Goal: Find specific page/section: Find specific page/section

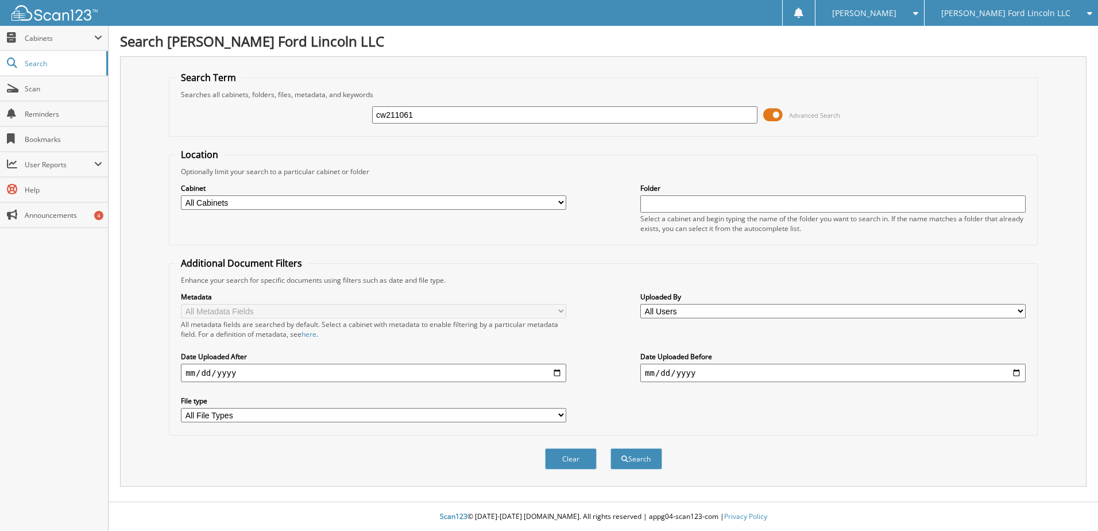
type input "cw211061"
click at [611, 448] on button "Search" at bounding box center [637, 458] width 52 height 21
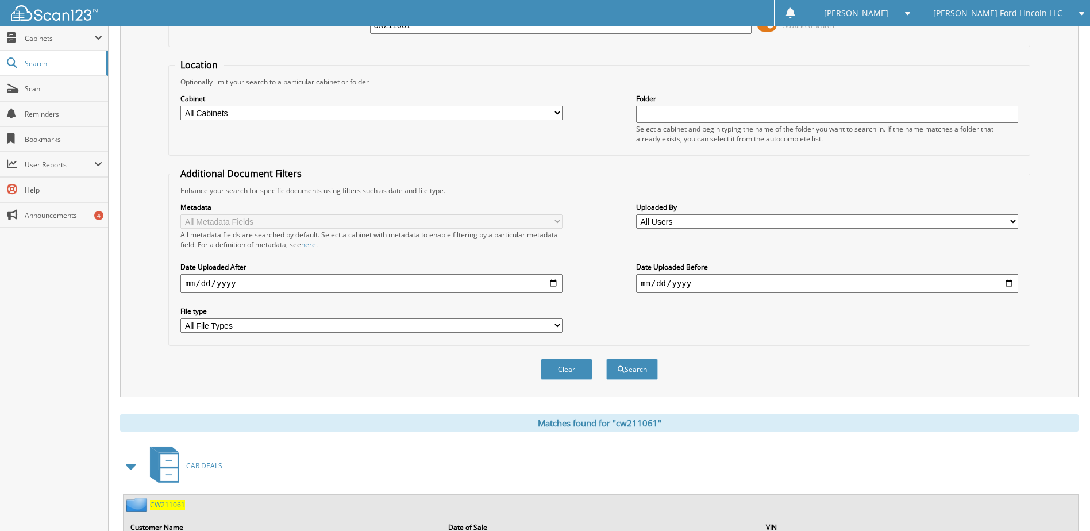
scroll to position [157, 0]
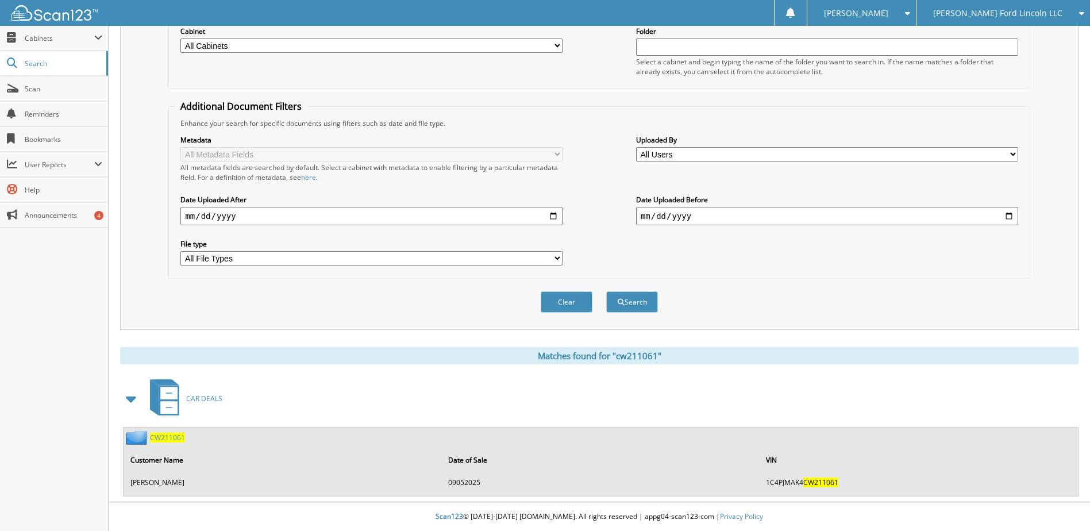
click at [164, 438] on span "CW211061" at bounding box center [167, 438] width 35 height 10
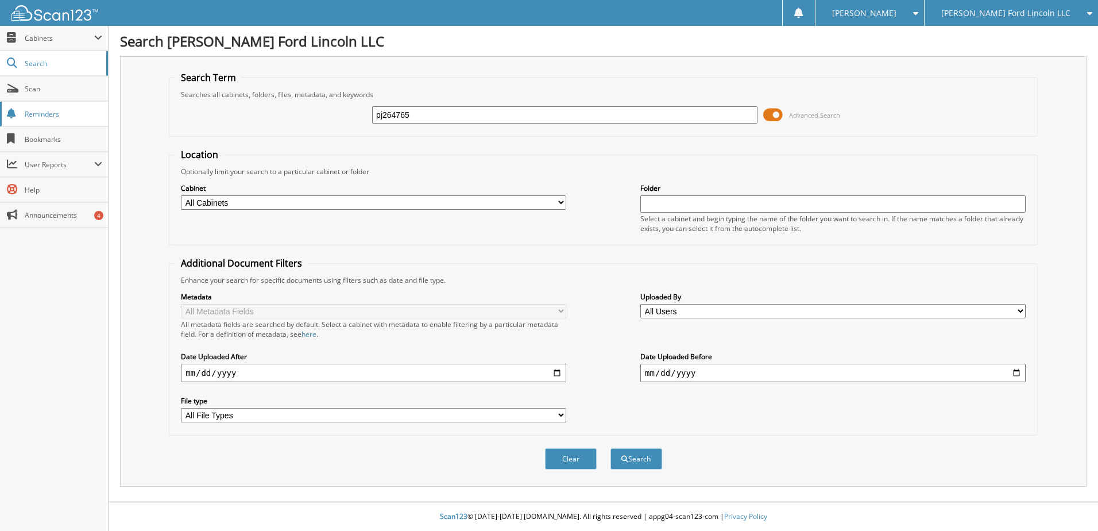
type input "pj264765"
click at [611, 448] on button "Search" at bounding box center [637, 458] width 52 height 21
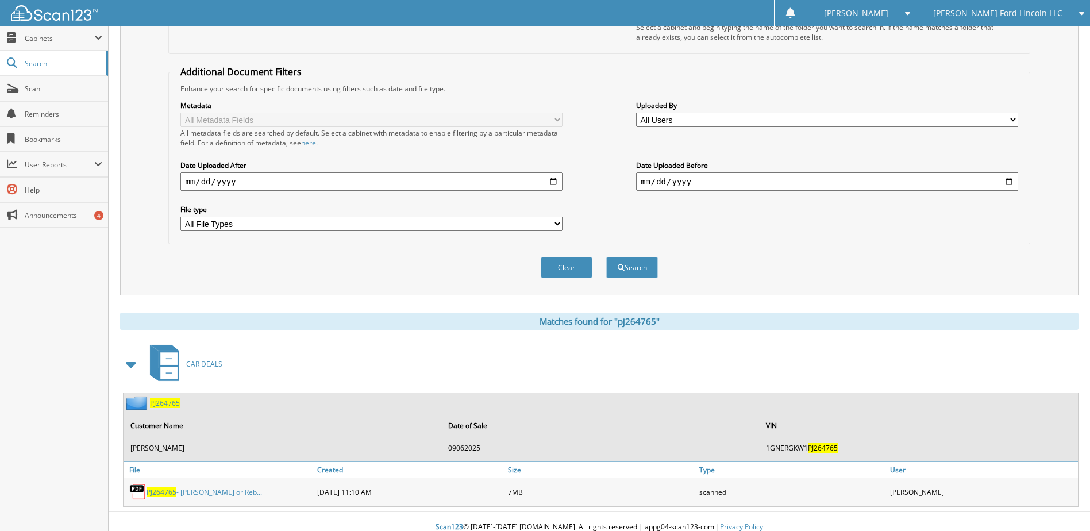
scroll to position [202, 0]
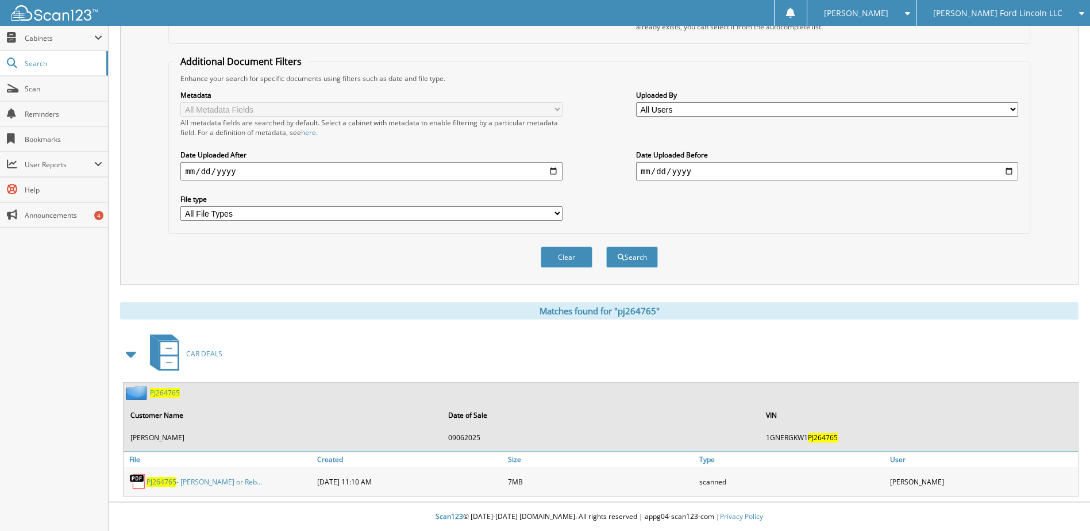
click at [167, 483] on span "PJ264765" at bounding box center [162, 482] width 30 height 10
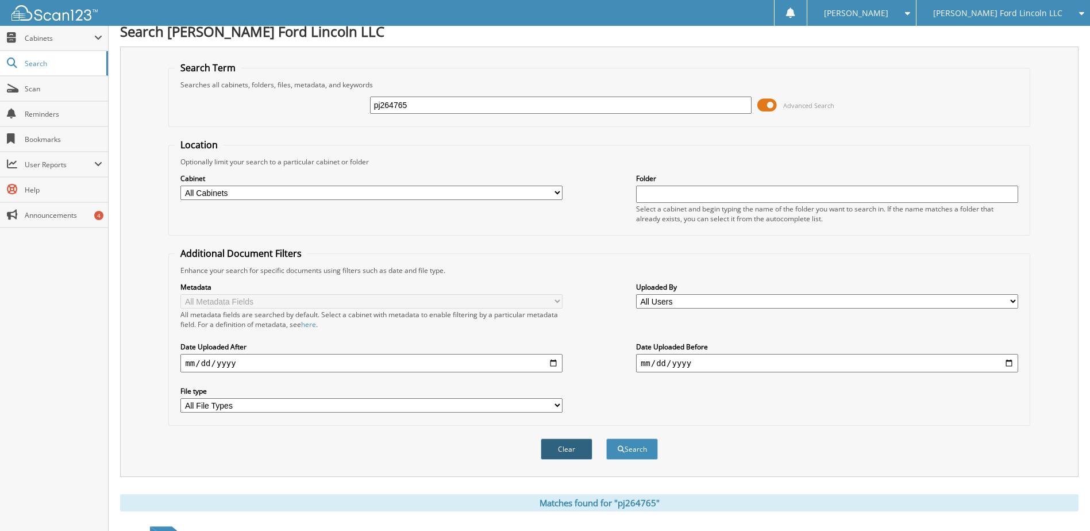
scroll to position [0, 0]
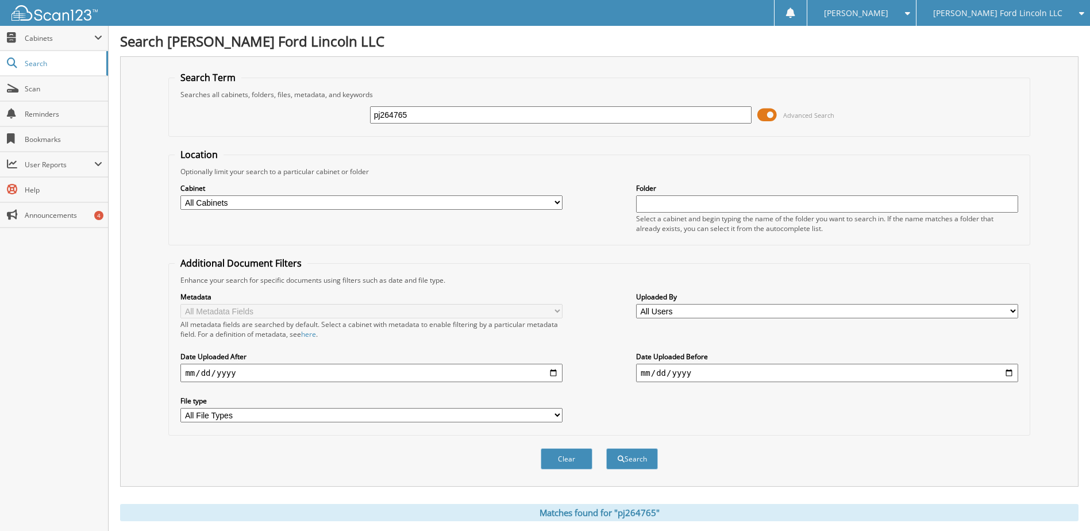
click at [399, 108] on input "pj264765" at bounding box center [561, 114] width 382 height 17
click at [400, 108] on input "pj264765" at bounding box center [561, 114] width 382 height 17
type input "sf132848"
click at [606, 448] on button "Search" at bounding box center [632, 458] width 52 height 21
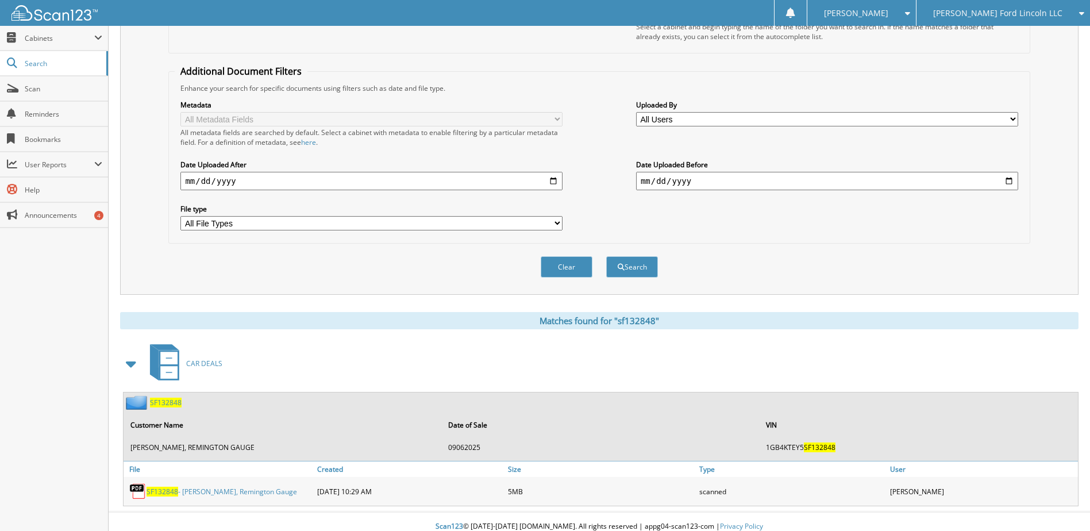
scroll to position [202, 0]
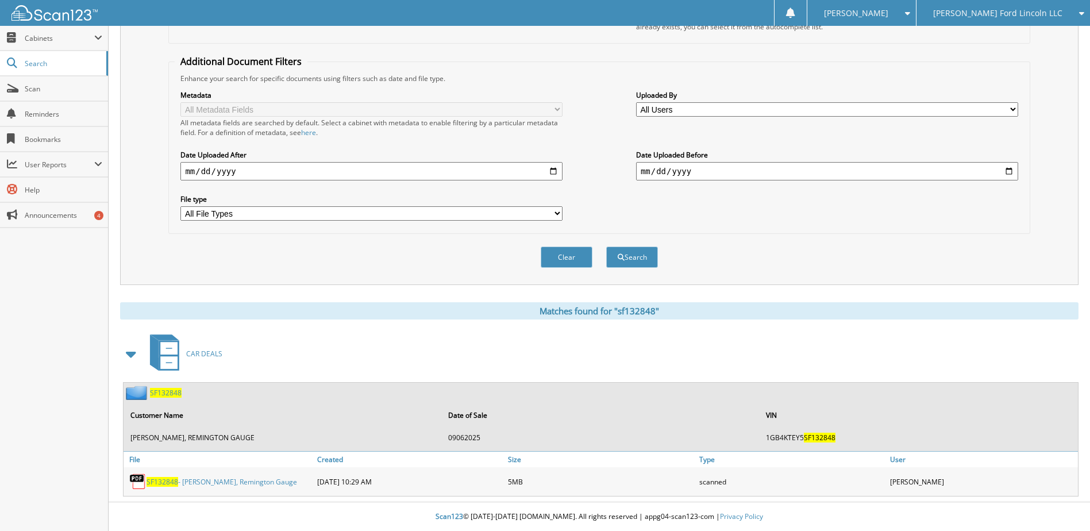
click at [159, 480] on span "SF132848" at bounding box center [163, 482] width 32 height 10
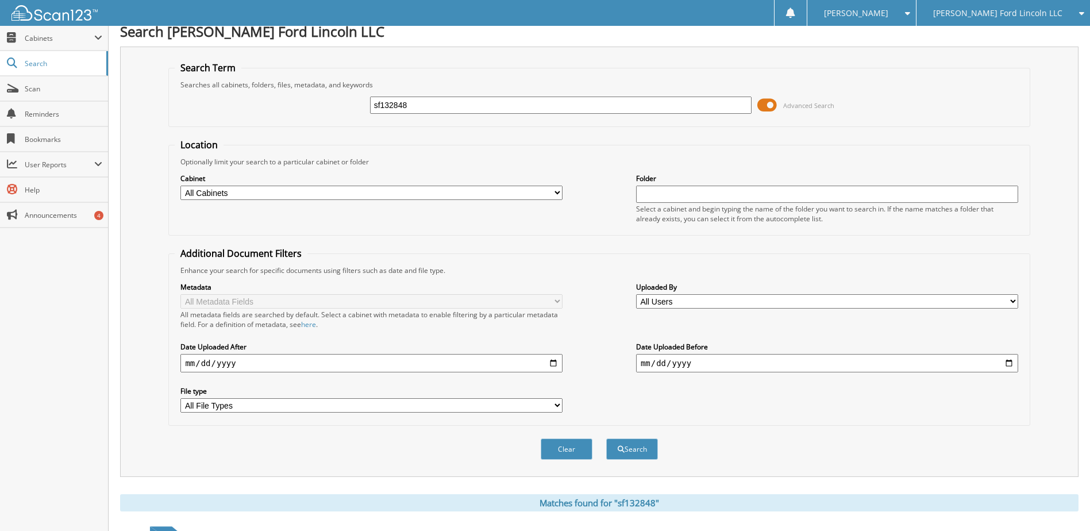
scroll to position [0, 0]
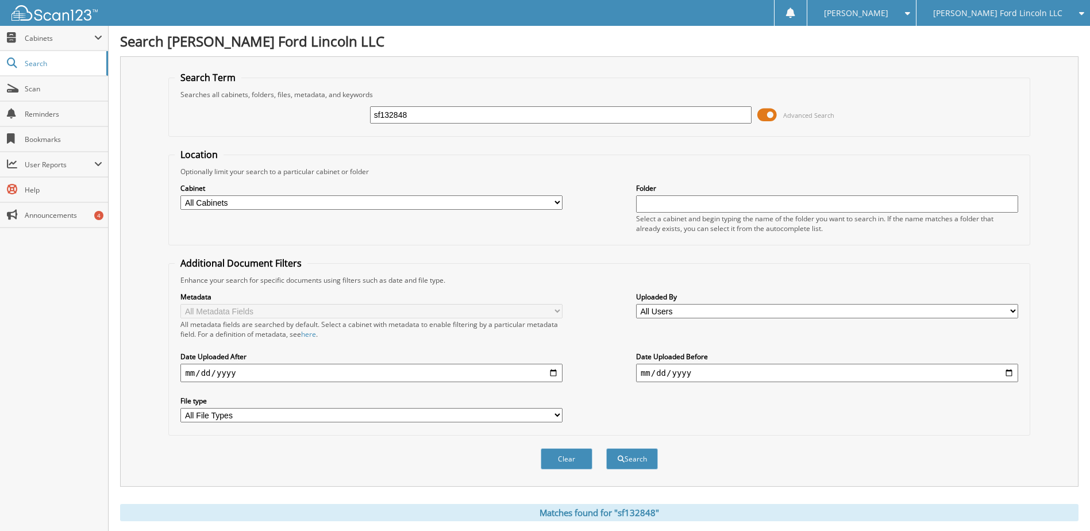
click at [392, 121] on input "sf132848" at bounding box center [561, 114] width 382 height 17
type input "bc684816"
click at [606, 448] on button "Search" at bounding box center [632, 458] width 52 height 21
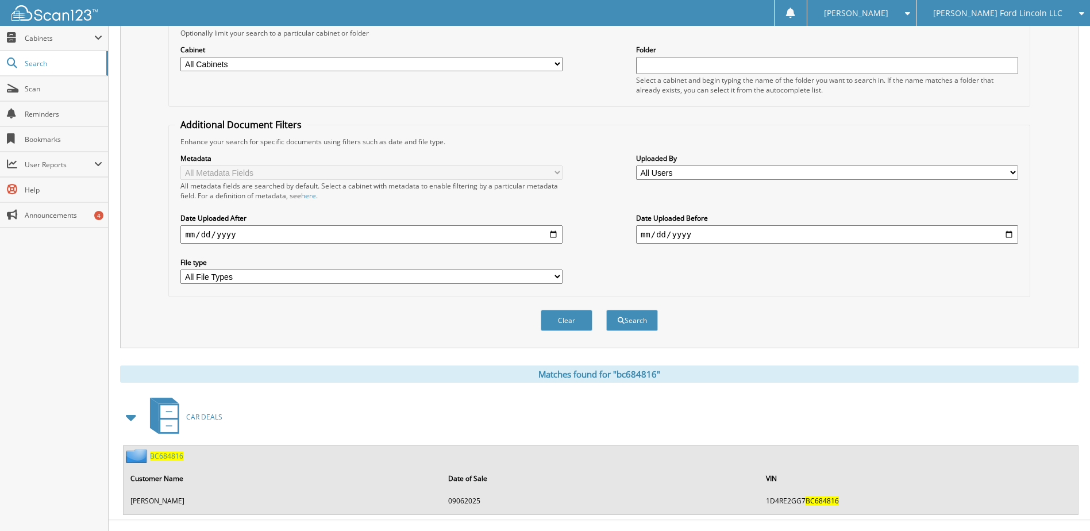
scroll to position [157, 0]
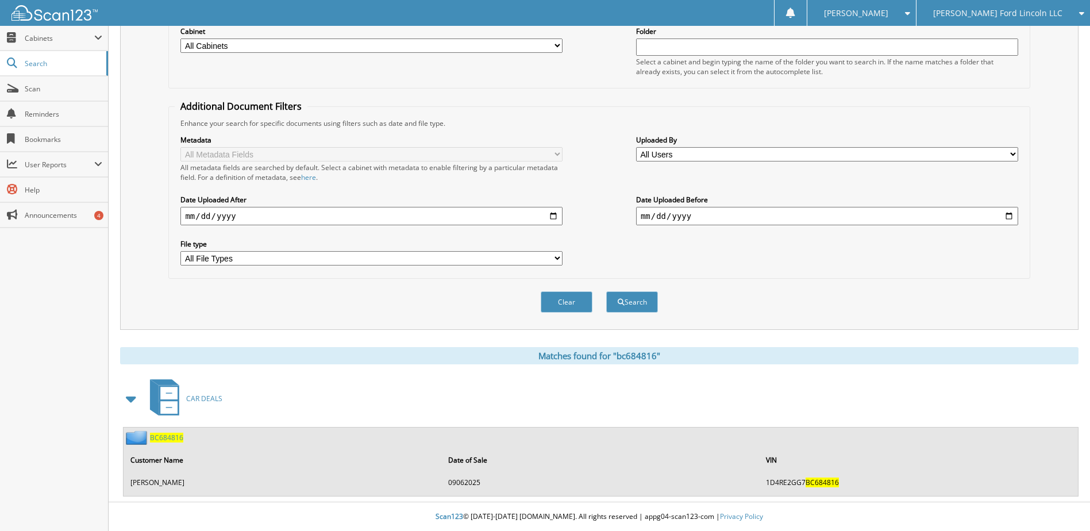
click at [161, 437] on span "BC684816" at bounding box center [166, 438] width 33 height 10
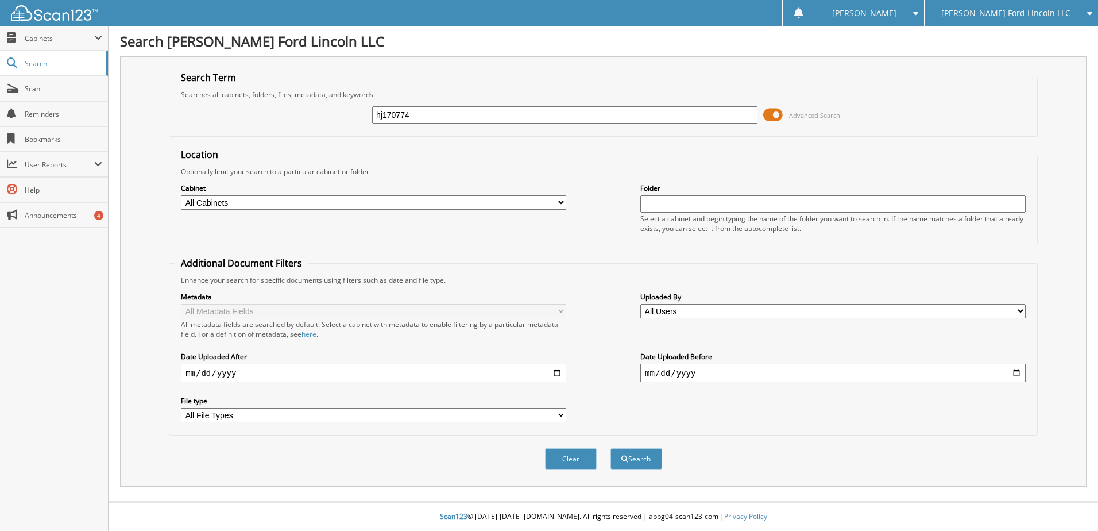
type input "hj170774"
click at [611, 448] on button "Search" at bounding box center [637, 458] width 52 height 21
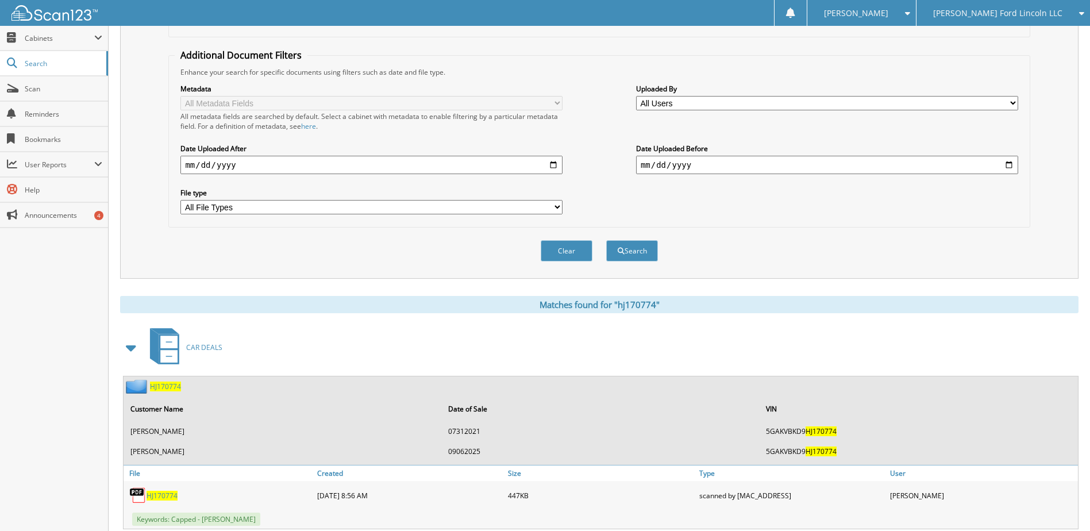
scroll to position [241, 0]
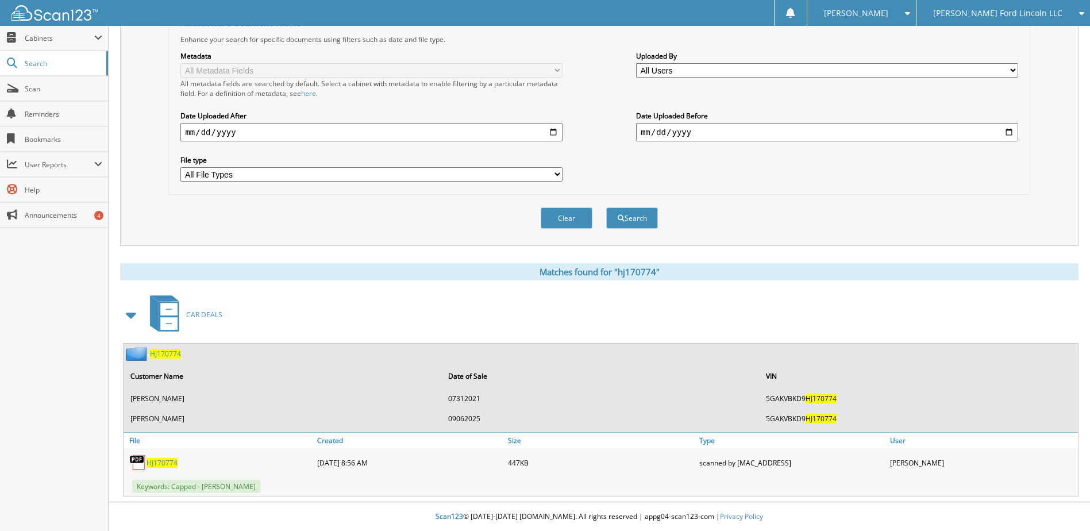
click at [174, 352] on span "HJ170774" at bounding box center [165, 354] width 31 height 10
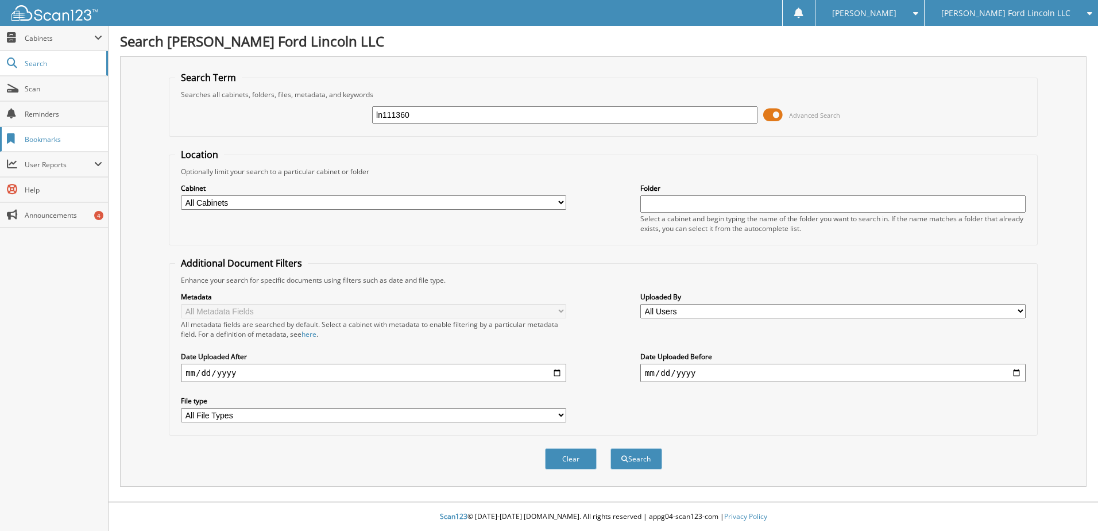
type input "ln111360"
click at [611, 448] on button "Search" at bounding box center [637, 458] width 52 height 21
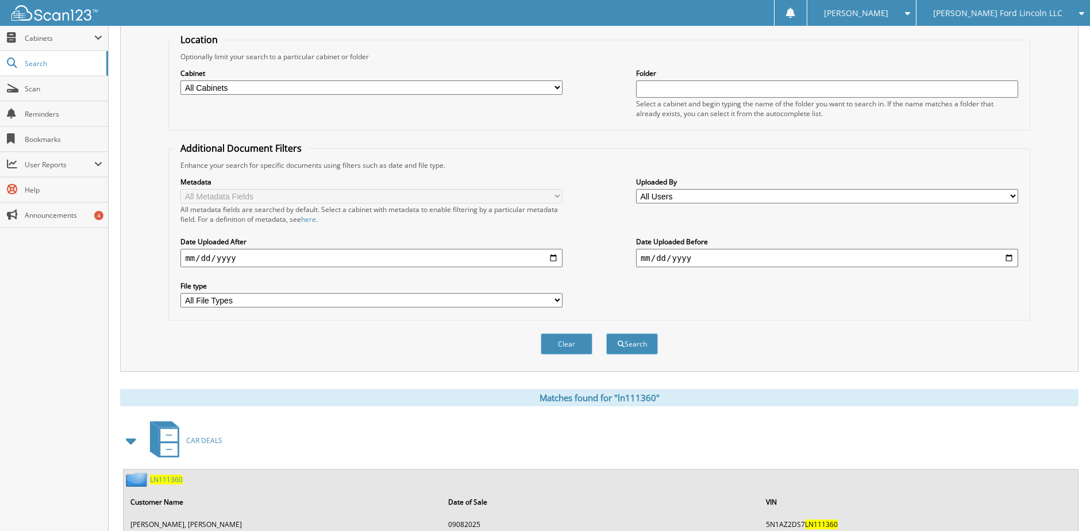
scroll to position [221, 0]
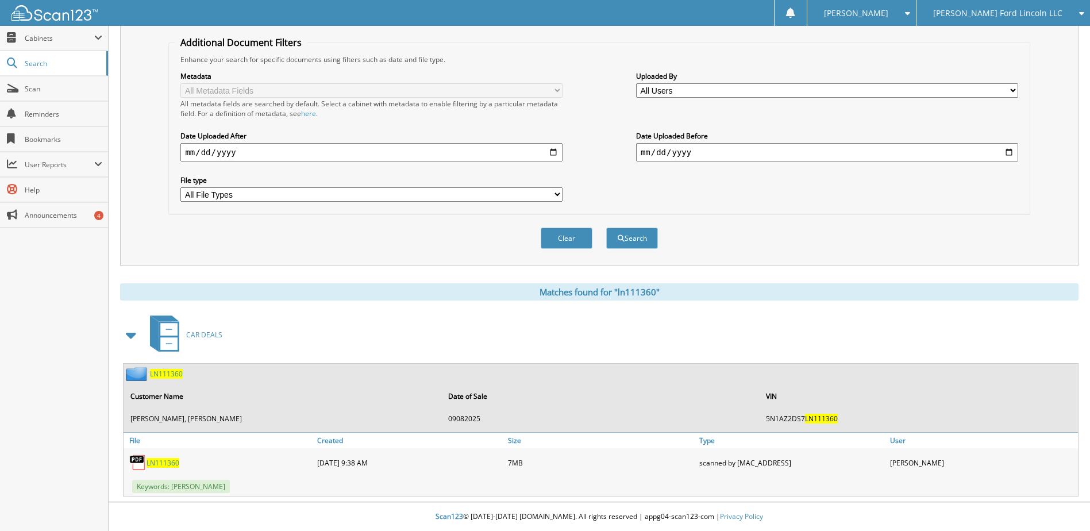
click at [165, 465] on span "LN111360" at bounding box center [163, 463] width 33 height 10
click at [46, 90] on span "Scan" at bounding box center [64, 89] width 78 height 10
